Goal: Transaction & Acquisition: Book appointment/travel/reservation

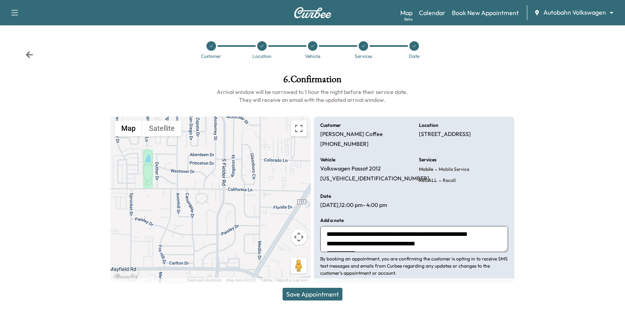
scroll to position [5, 0]
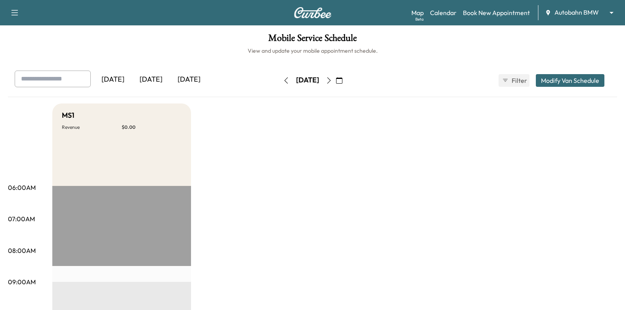
click at [343, 81] on icon "button" at bounding box center [339, 80] width 6 height 6
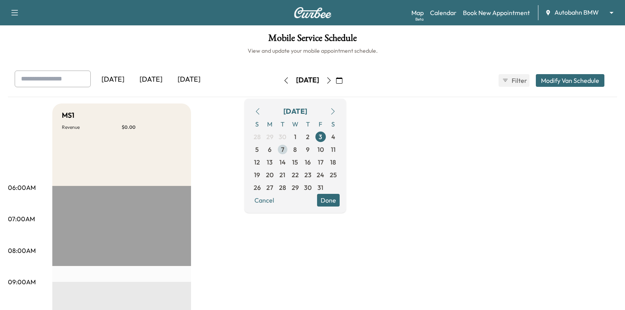
click at [284, 152] on span "7" at bounding box center [282, 150] width 3 height 10
click at [340, 205] on button "Done" at bounding box center [328, 200] width 23 height 13
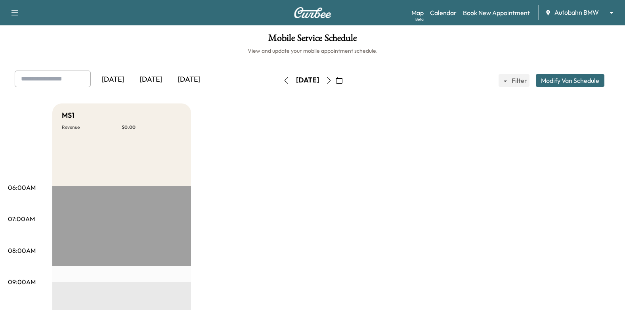
click at [566, 14] on body "Support Log Out Map Beta Calendar Book New Appointment Autobahn BMW ******** ​ …" at bounding box center [312, 155] width 625 height 310
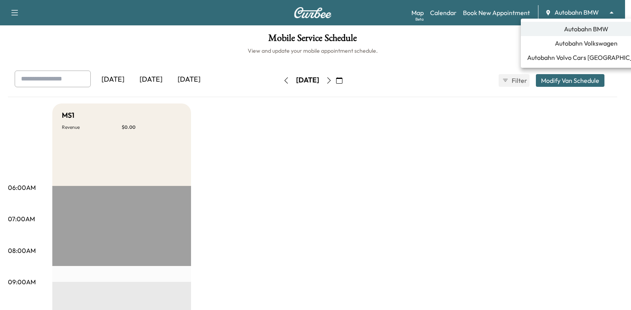
click at [569, 40] on span "Autobahn Volkswagen" at bounding box center [586, 43] width 63 height 10
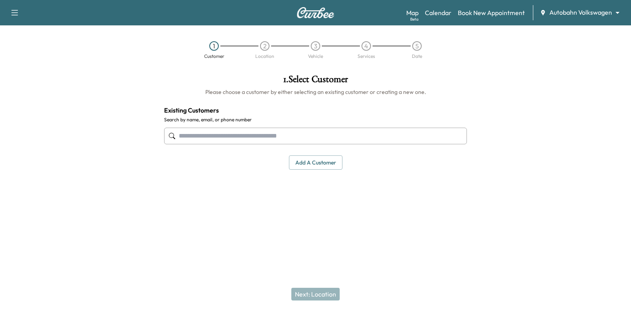
click at [312, 140] on input "text" at bounding box center [315, 136] width 303 height 17
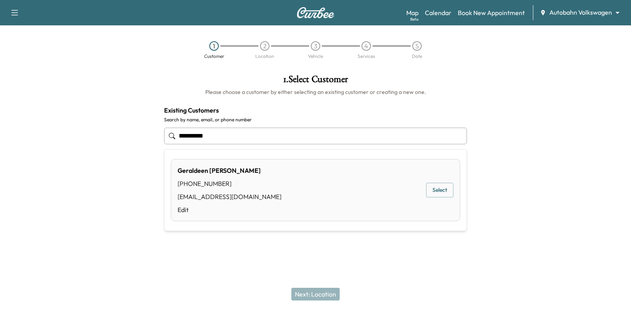
click at [445, 190] on button "Select" at bounding box center [439, 190] width 27 height 15
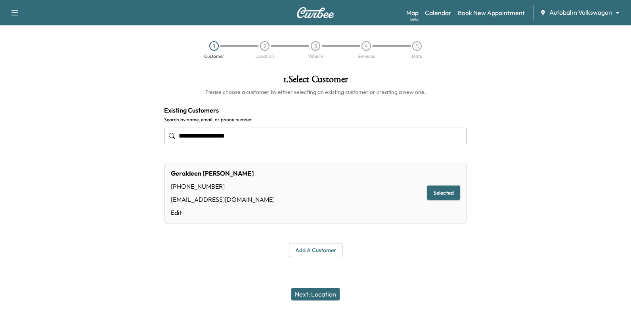
type input "**********"
click at [331, 290] on button "Next: Location" at bounding box center [315, 294] width 48 height 13
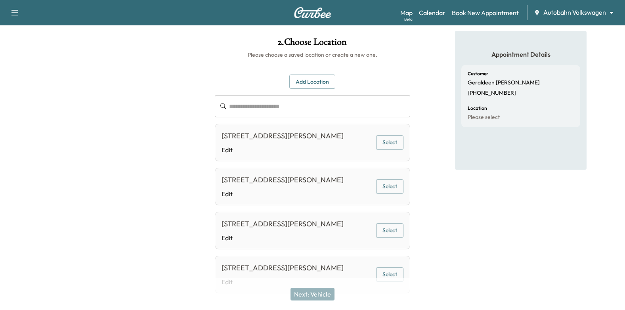
scroll to position [79, 0]
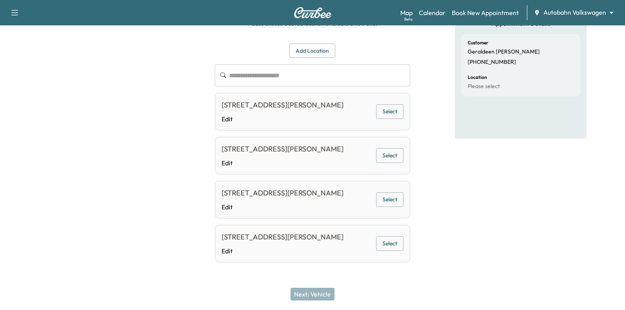
click at [387, 104] on button "Select" at bounding box center [389, 111] width 27 height 15
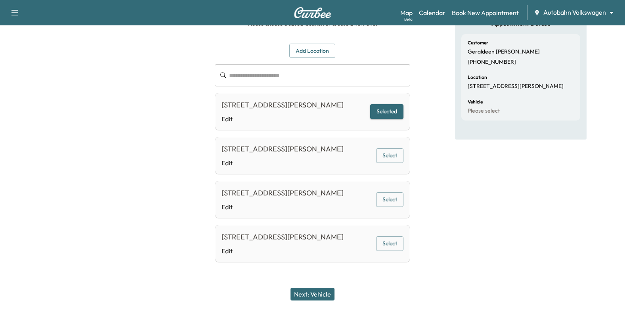
click at [320, 295] on button "Next: Vehicle" at bounding box center [313, 294] width 44 height 13
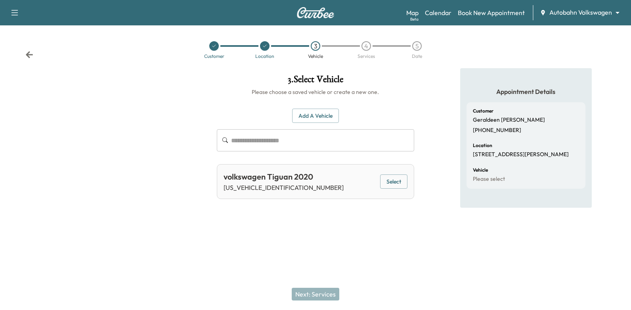
click at [399, 172] on div "volkswagen Tiguan 2020 3VV3B7AX1LM177560 Select" at bounding box center [316, 181] width 198 height 35
click at [393, 183] on button "Select" at bounding box center [393, 181] width 27 height 15
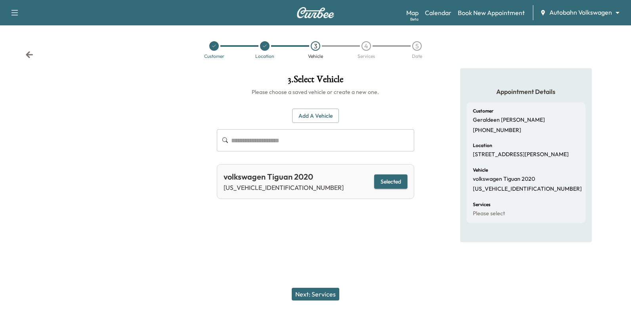
click at [333, 297] on button "Next: Services" at bounding box center [316, 294] width 48 height 13
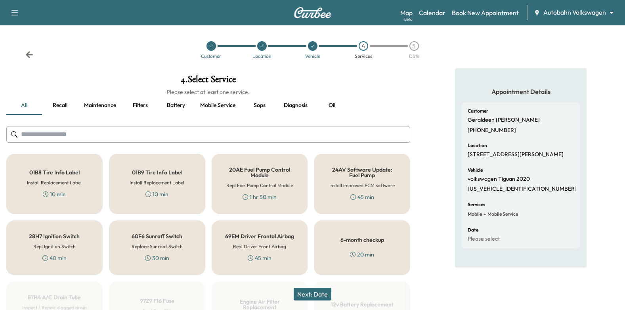
click at [365, 244] on div "6-month checkup 20 min" at bounding box center [362, 247] width 96 height 55
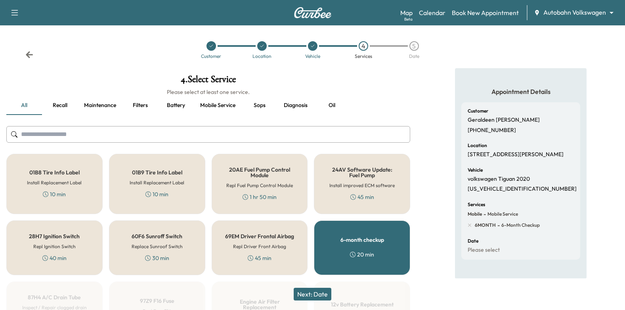
click at [312, 291] on button "Next: Date" at bounding box center [313, 294] width 38 height 13
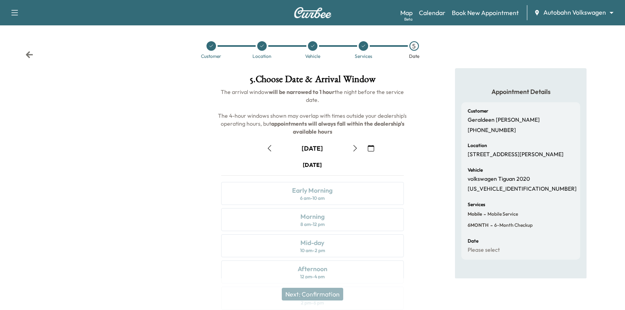
click at [367, 149] on button "button" at bounding box center [370, 148] width 13 height 13
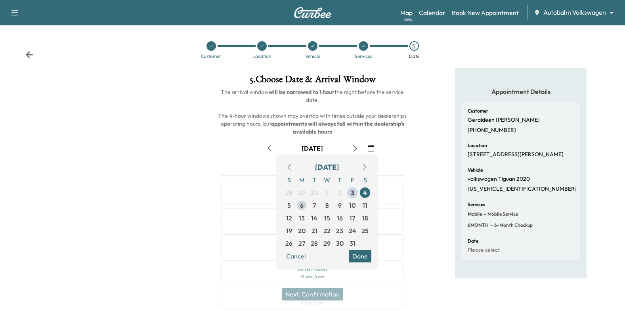
click at [301, 207] on span "6" at bounding box center [302, 206] width 4 height 10
click at [360, 258] on button "Done" at bounding box center [360, 256] width 23 height 13
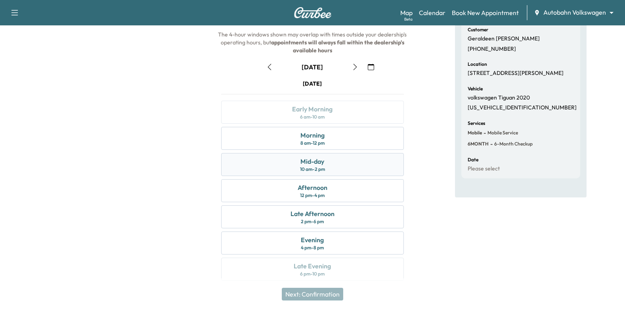
scroll to position [87, 0]
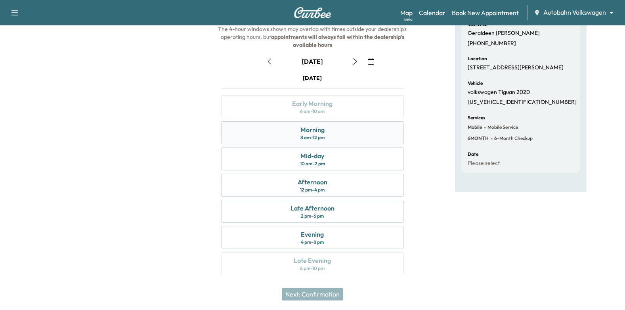
click at [358, 138] on div "Morning 8 am - 12 pm" at bounding box center [312, 132] width 183 height 23
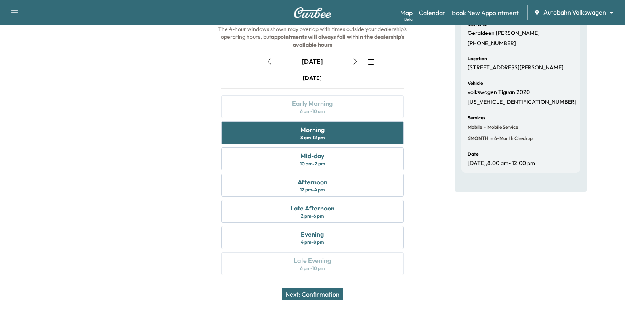
click at [336, 288] on button "Next: Confirmation" at bounding box center [312, 294] width 61 height 13
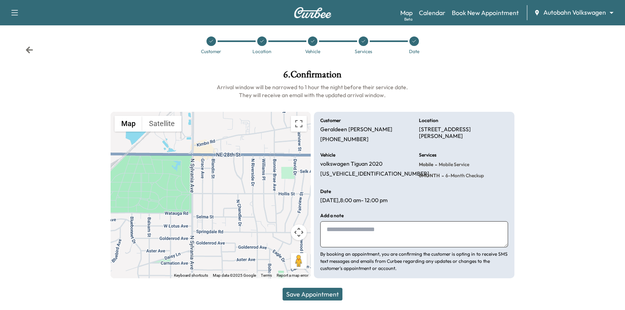
click at [364, 233] on textarea at bounding box center [414, 234] width 188 height 26
type textarea "**********"
click at [326, 292] on button "Save Appointment" at bounding box center [313, 294] width 60 height 13
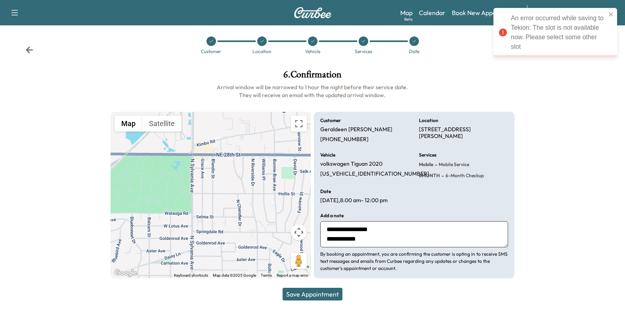
click at [554, 80] on div at bounding box center [573, 173] width 104 height 221
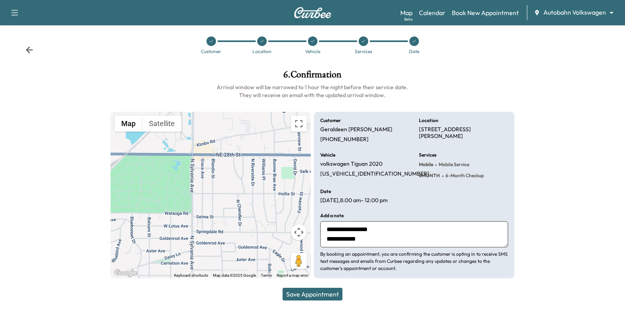
drag, startPoint x: 420, startPoint y: 128, endPoint x: 456, endPoint y: 134, distance: 36.2
click at [456, 134] on p "2145 BLANDIN ST, FORT WORTH, TX 76111, USA" at bounding box center [463, 133] width 89 height 14
drag, startPoint x: 456, startPoint y: 134, endPoint x: 446, endPoint y: 133, distance: 9.5
drag, startPoint x: 446, startPoint y: 133, endPoint x: 465, endPoint y: 130, distance: 19.6
click at [465, 130] on p "2145 BLANDIN ST, FORT WORTH, TX 76111, USA" at bounding box center [463, 133] width 89 height 14
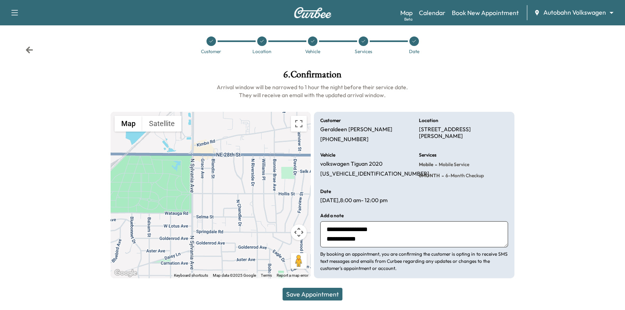
drag, startPoint x: 420, startPoint y: 129, endPoint x: 450, endPoint y: 134, distance: 30.2
click at [450, 134] on p "2145 BLANDIN ST, FORT WORTH, TX 76111, USA" at bounding box center [463, 133] width 89 height 14
click at [452, 136] on p "2145 BLANDIN ST, FORT WORTH, TX 76111, USA" at bounding box center [463, 133] width 89 height 14
drag, startPoint x: 453, startPoint y: 137, endPoint x: 419, endPoint y: 130, distance: 34.8
click at [419, 130] on p "2145 BLANDIN ST, FORT WORTH, TX 76111, USA" at bounding box center [463, 133] width 89 height 14
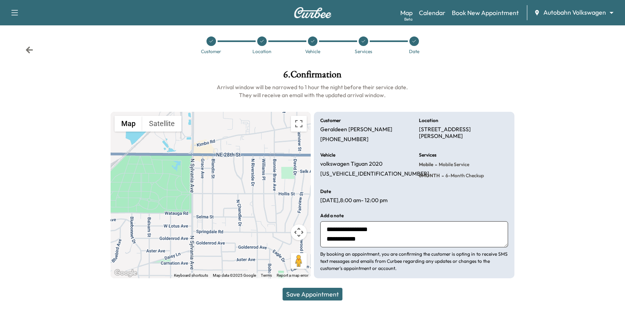
drag, startPoint x: 419, startPoint y: 130, endPoint x: 432, endPoint y: 135, distance: 14.1
copy p "2145 BLANDIN ST, FORT WORTH, TX 76111, USA"
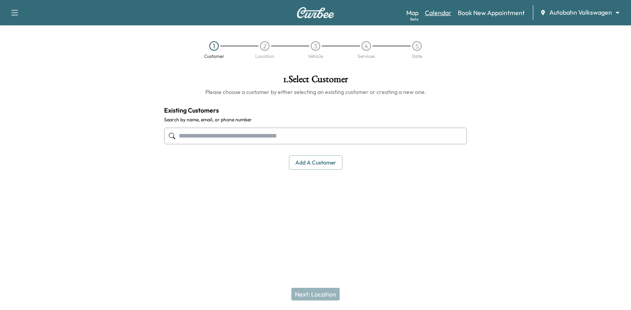
click at [438, 13] on link "Calendar" at bounding box center [438, 13] width 27 height 10
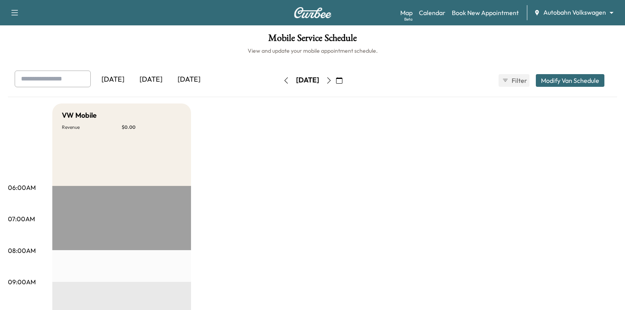
click at [343, 83] on icon "button" at bounding box center [339, 80] width 6 height 6
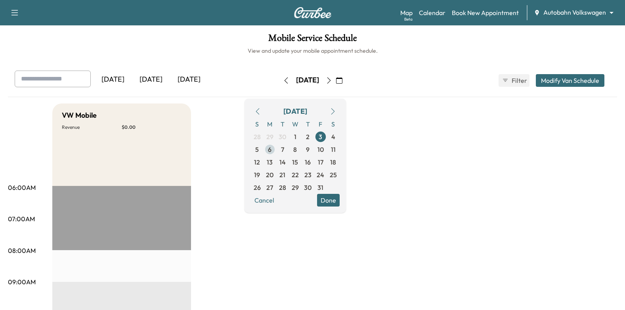
click at [276, 152] on span "6" at bounding box center [270, 149] width 13 height 13
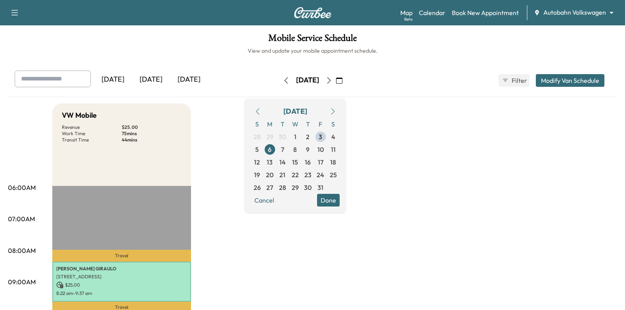
click at [340, 202] on button "Done" at bounding box center [328, 200] width 23 height 13
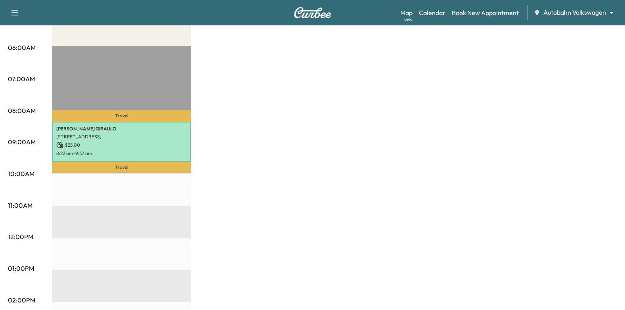
scroll to position [79, 0]
